Goal: Check status: Check status

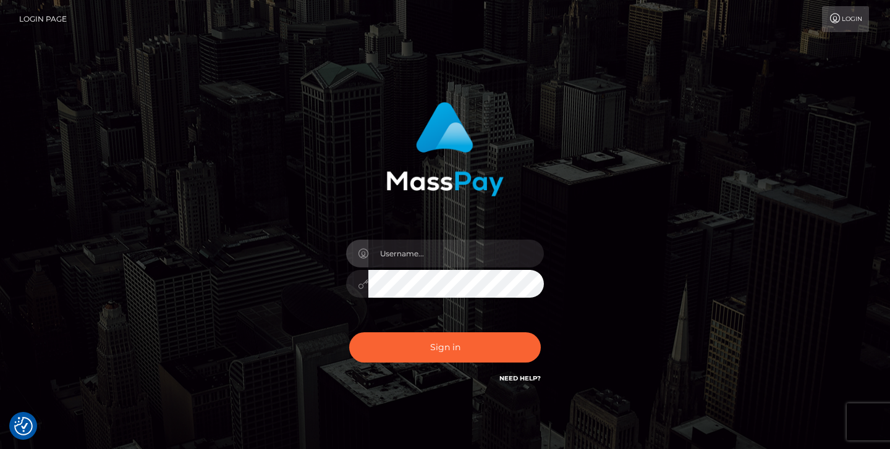
checkbox input "true"
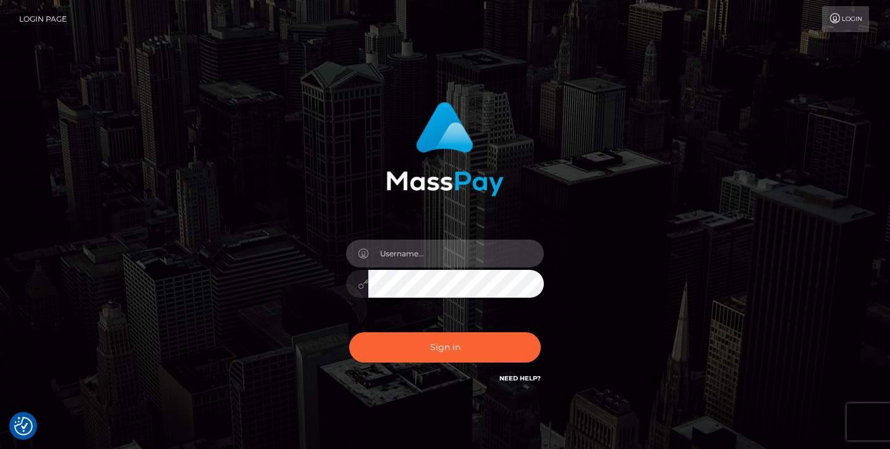
type input "jeremyfeist"
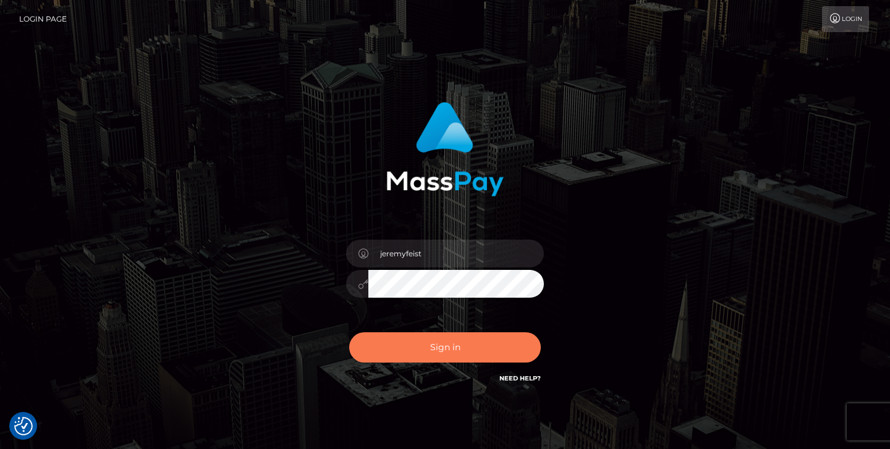
click at [412, 359] on button "Sign in" at bounding box center [445, 347] width 192 height 30
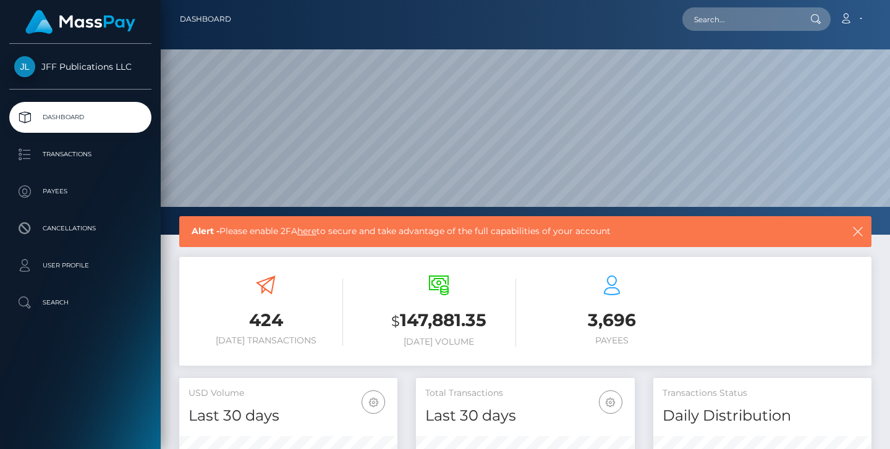
scroll to position [218, 219]
click at [61, 154] on p "Transactions" at bounding box center [80, 154] width 132 height 19
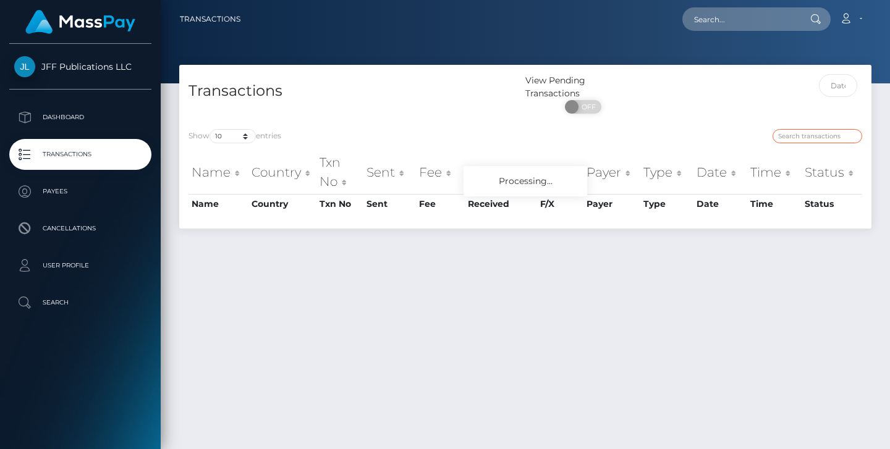
click at [821, 132] on input "search" at bounding box center [817, 136] width 90 height 14
paste input "638537"
type input "638537"
click at [846, 86] on input "text" at bounding box center [838, 85] width 39 height 23
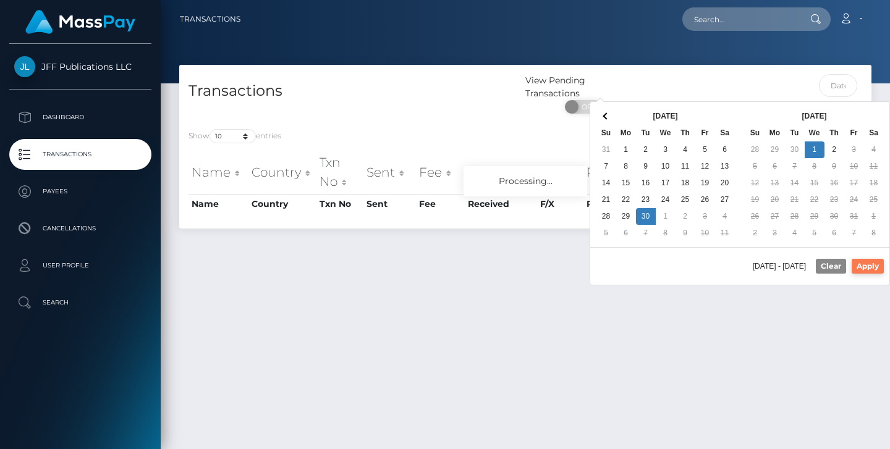
click at [866, 264] on button "Apply" at bounding box center [868, 266] width 32 height 15
type input "09/30/2025 - 10/01/2025"
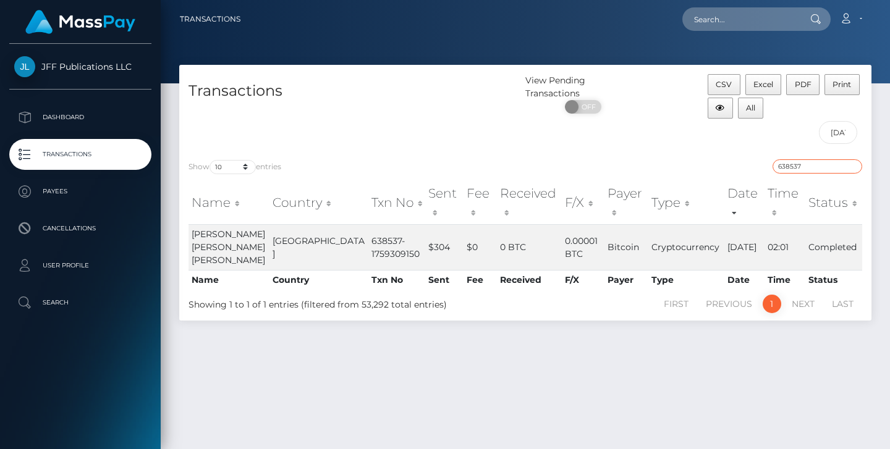
click at [853, 166] on input "638537" at bounding box center [817, 166] width 90 height 14
paste input "290848"
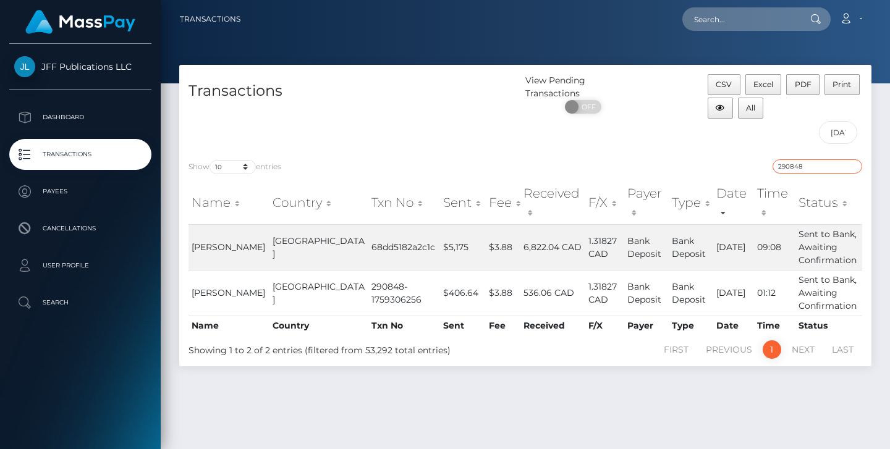
type input "290848"
click at [446, 122] on div "Transactions" at bounding box center [352, 112] width 346 height 76
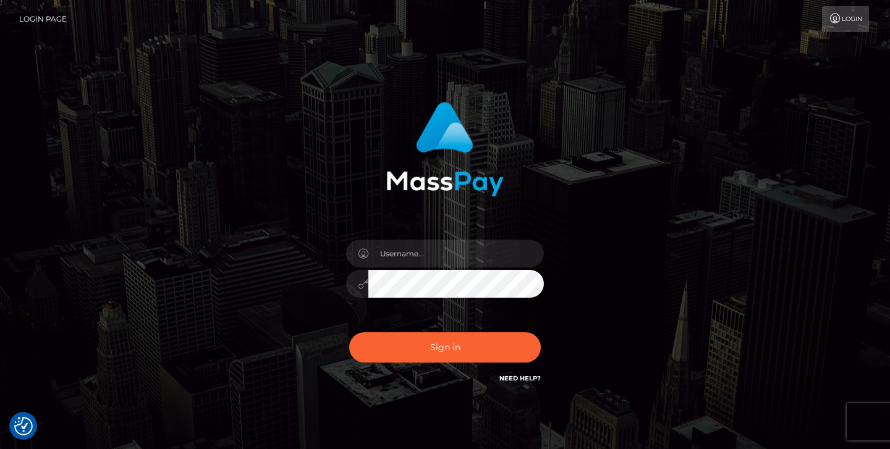
checkbox input "true"
